Goal: Information Seeking & Learning: Learn about a topic

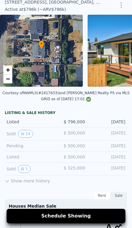
scroll to position [20, 0]
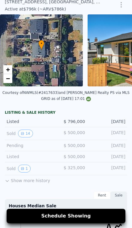
click at [27, 133] on button "14" at bounding box center [25, 134] width 15 height 8
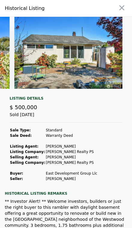
scroll to position [0, 1434]
click at [121, 4] on icon "button" at bounding box center [122, 8] width 8 height 8
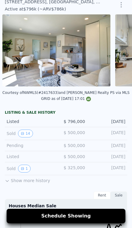
scroll to position [0, 455]
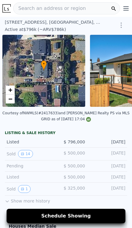
scroll to position [0, 2]
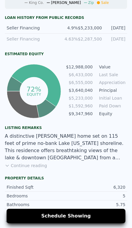
scroll to position [330, 0]
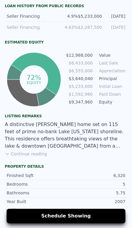
click at [23, 151] on button "Continue reading" at bounding box center [26, 154] width 42 height 6
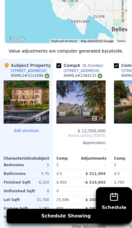
scroll to position [0, 0]
click at [88, 80] on div "39" at bounding box center [80, 101] width 49 height 43
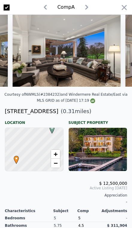
scroll to position [0, 1133]
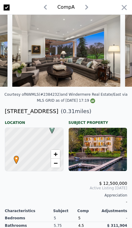
click at [122, 7] on icon "button" at bounding box center [124, 7] width 8 height 8
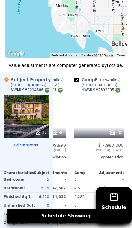
scroll to position [0, 213]
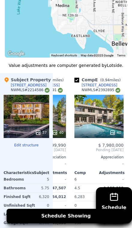
click at [109, 102] on div "40" at bounding box center [98, 116] width 49 height 43
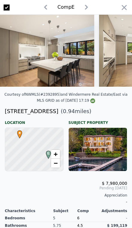
scroll to position [0, 1167]
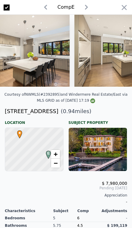
click at [127, 9] on icon "button" at bounding box center [124, 7] width 8 height 8
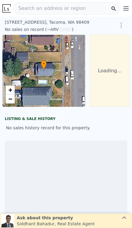
scroll to position [0, 43]
